Goal: Task Accomplishment & Management: Manage account settings

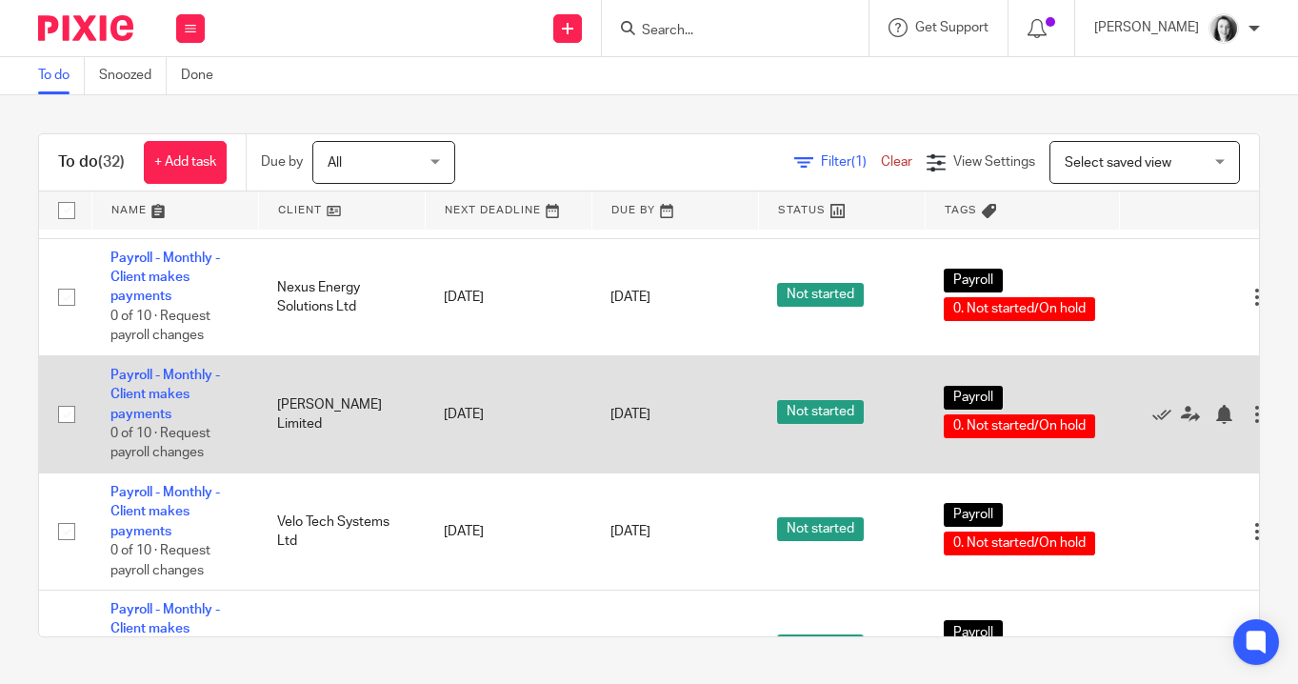
scroll to position [1659, 0]
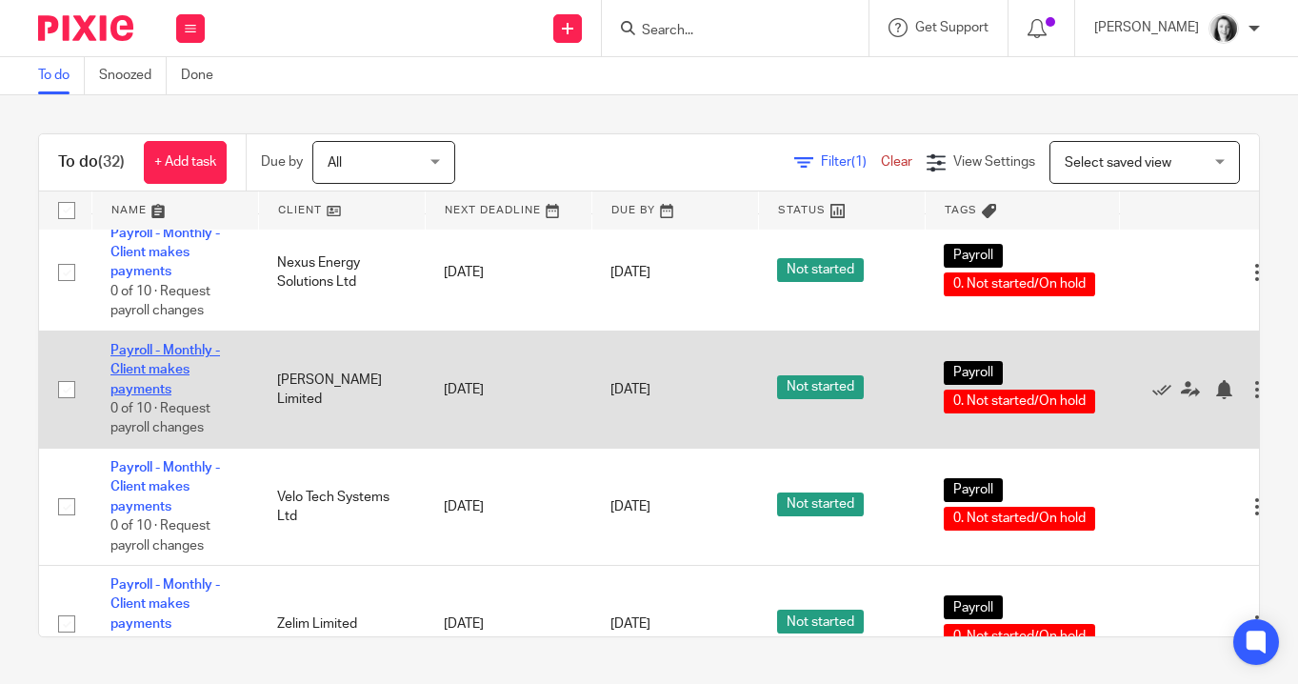
click at [123, 396] on link "Payroll - Monthly - Client makes payments" at bounding box center [165, 370] width 110 height 52
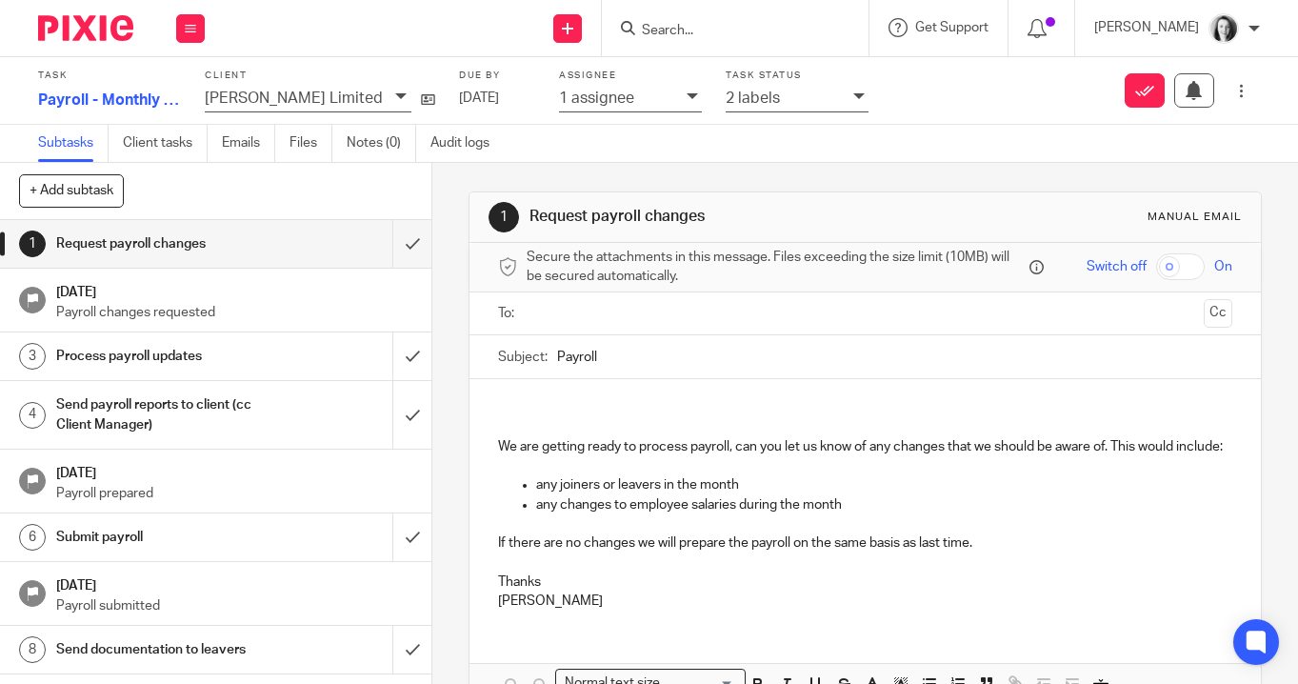
click at [752, 97] on div "2 labels" at bounding box center [785, 98] width 118 height 22
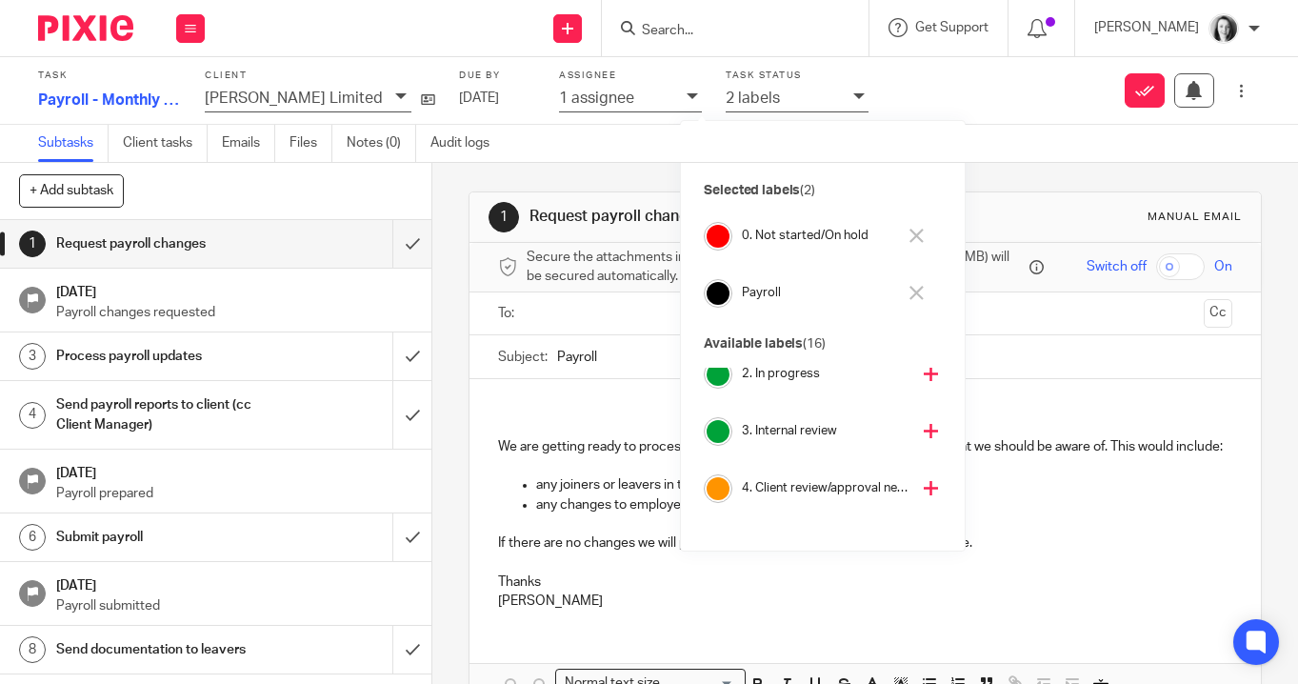
scroll to position [104, 0]
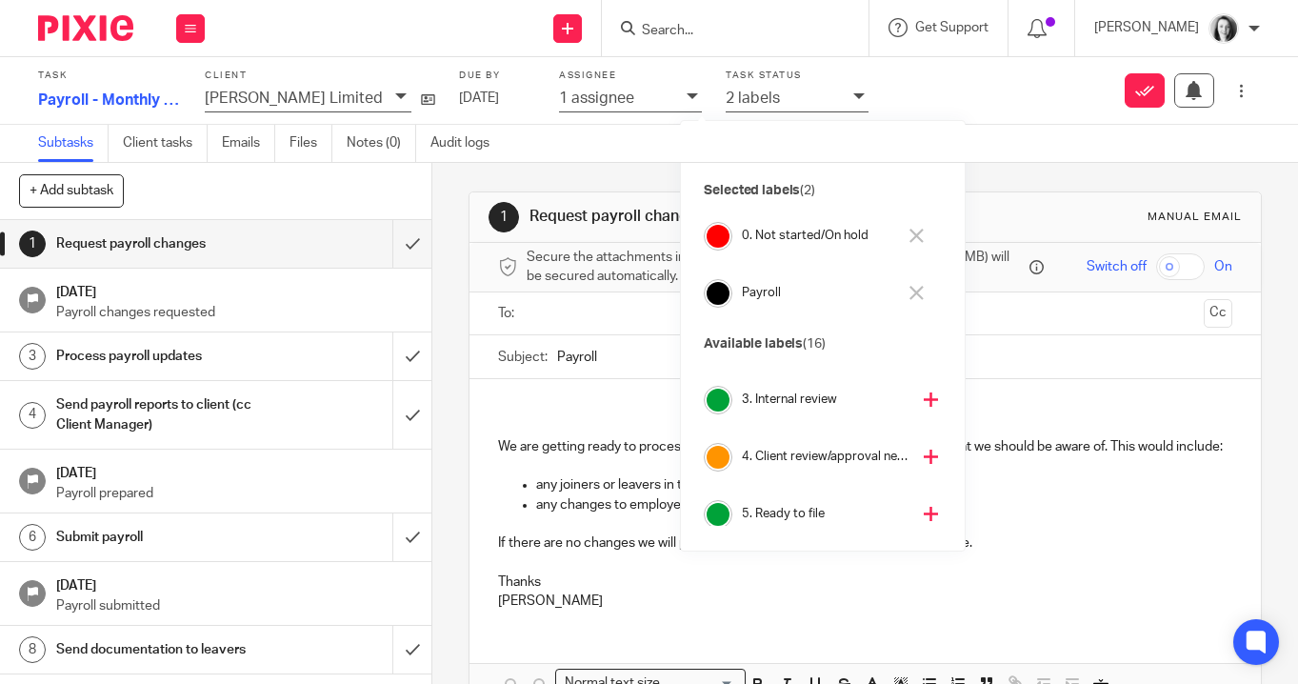
click at [924, 455] on icon at bounding box center [931, 457] width 14 height 14
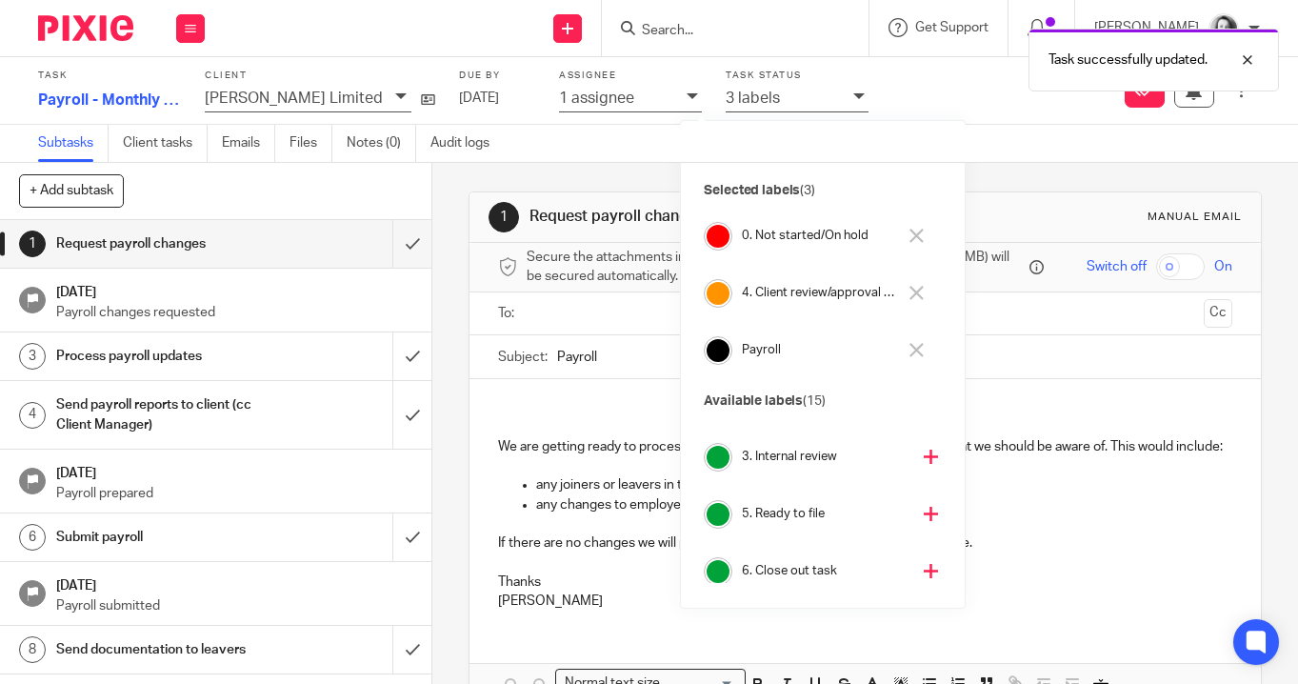
click at [913, 238] on icon at bounding box center [917, 236] width 14 height 14
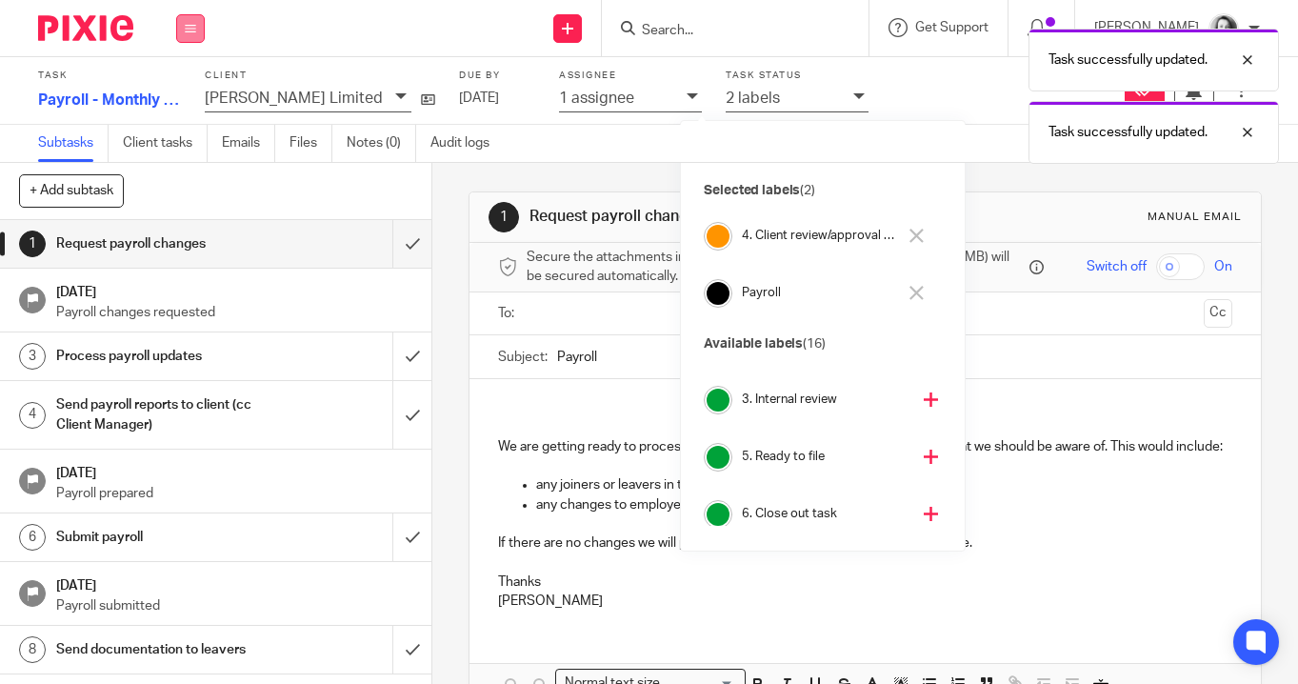
click at [182, 24] on button at bounding box center [190, 28] width 29 height 29
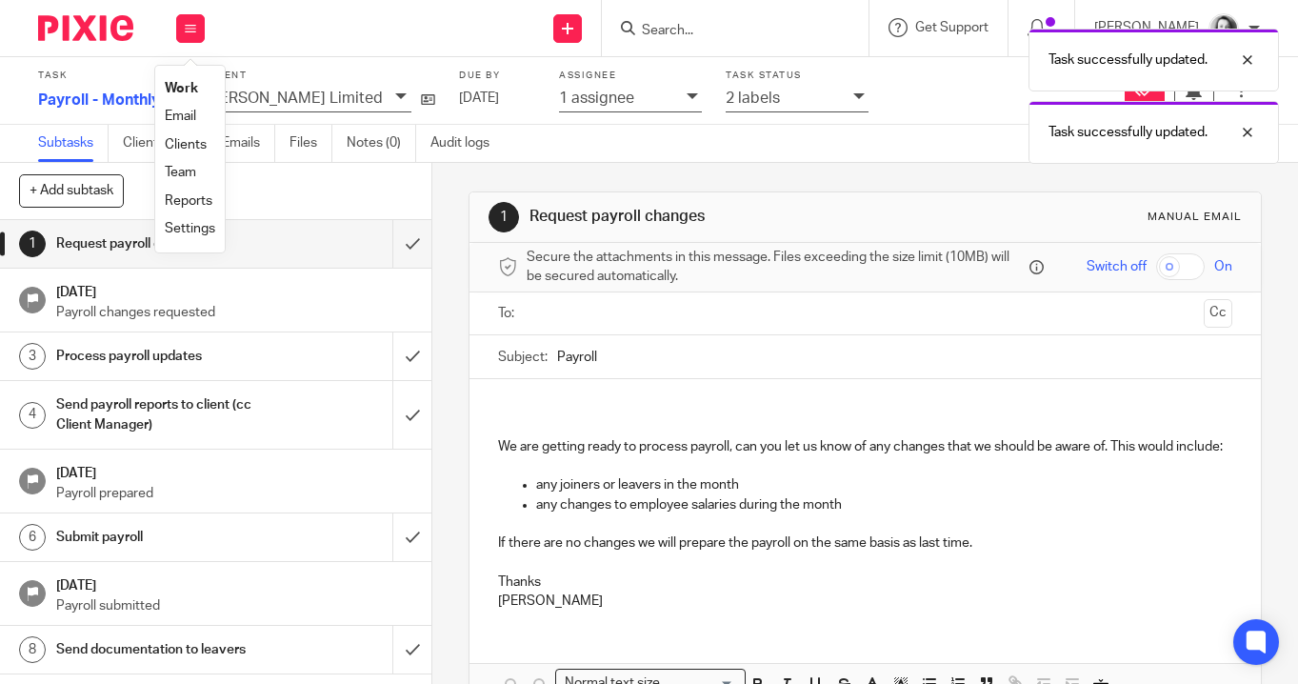
click at [184, 92] on link "Work" at bounding box center [181, 88] width 33 height 13
